Goal: Understand process/instructions: Learn how to perform a task or action

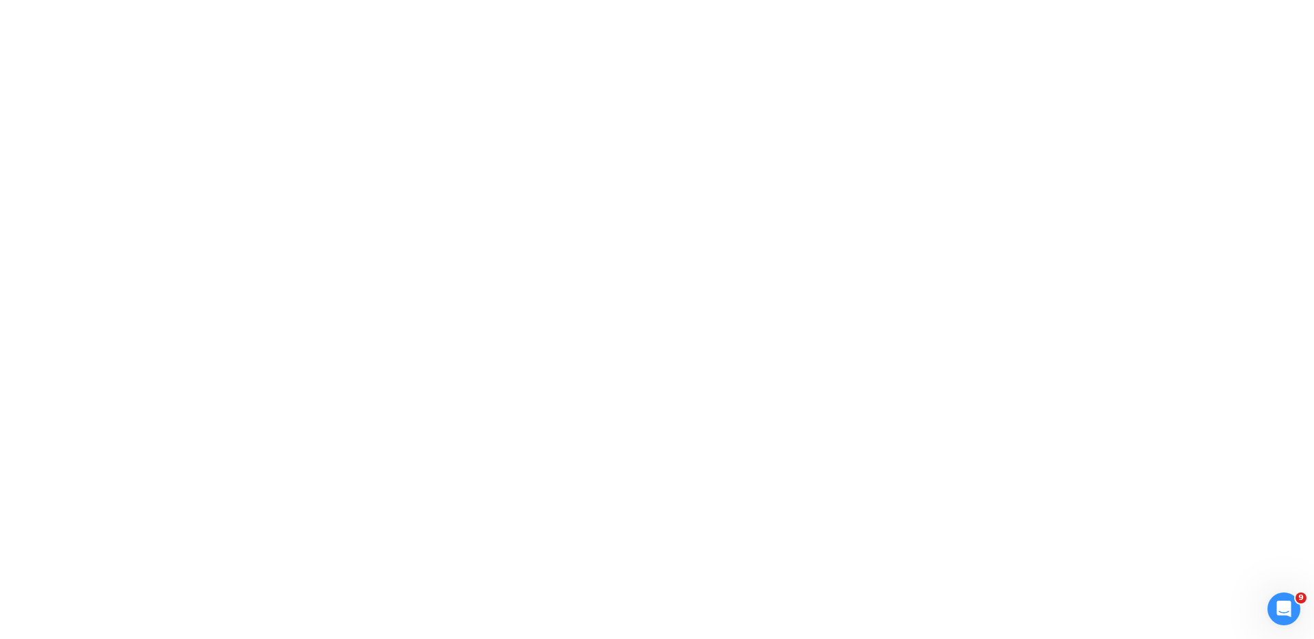
click at [811, 289] on div at bounding box center [657, 319] width 1314 height 639
